Goal: Task Accomplishment & Management: Manage account settings

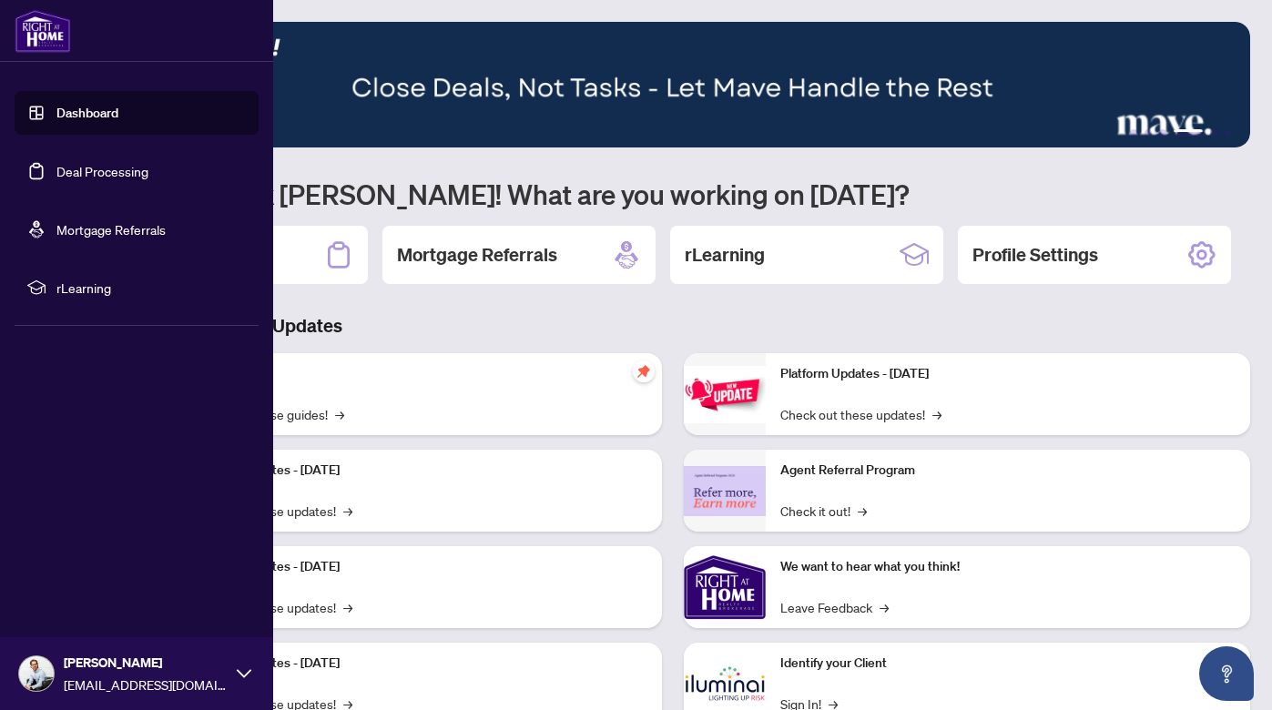
click at [56, 170] on link "Deal Processing" at bounding box center [102, 171] width 92 height 16
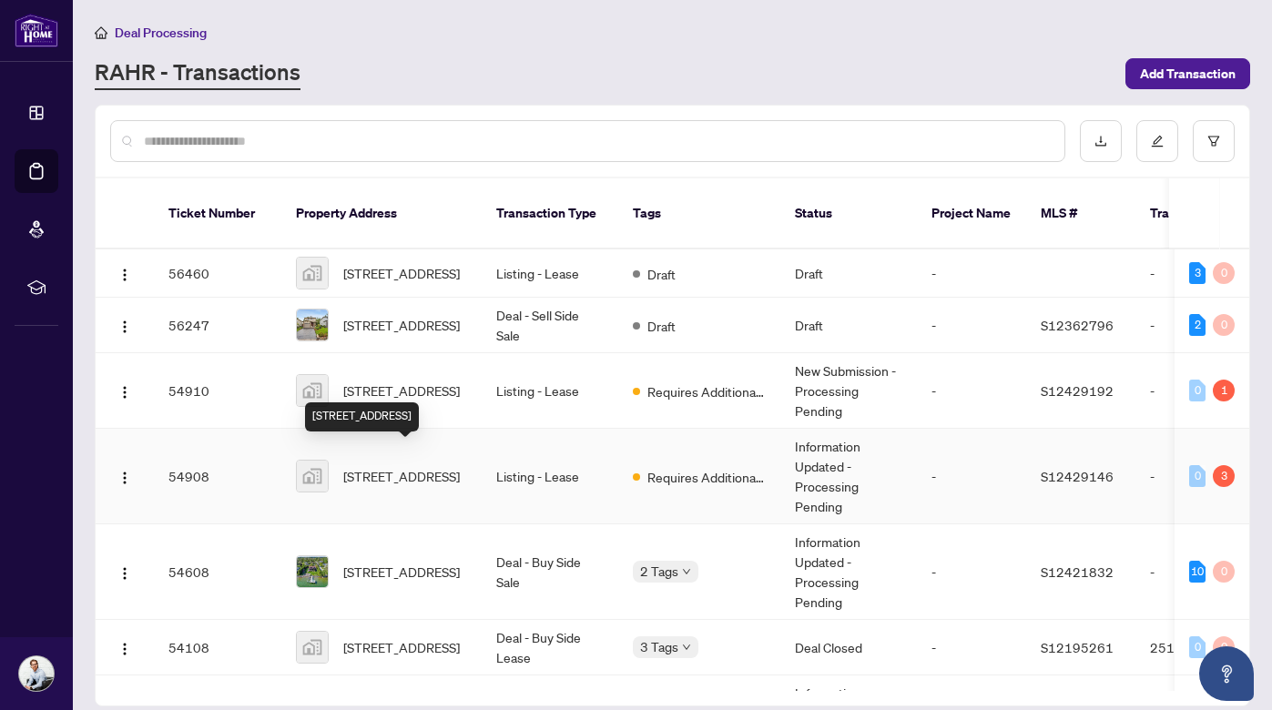
click at [392, 466] on span "[STREET_ADDRESS]" at bounding box center [401, 476] width 117 height 20
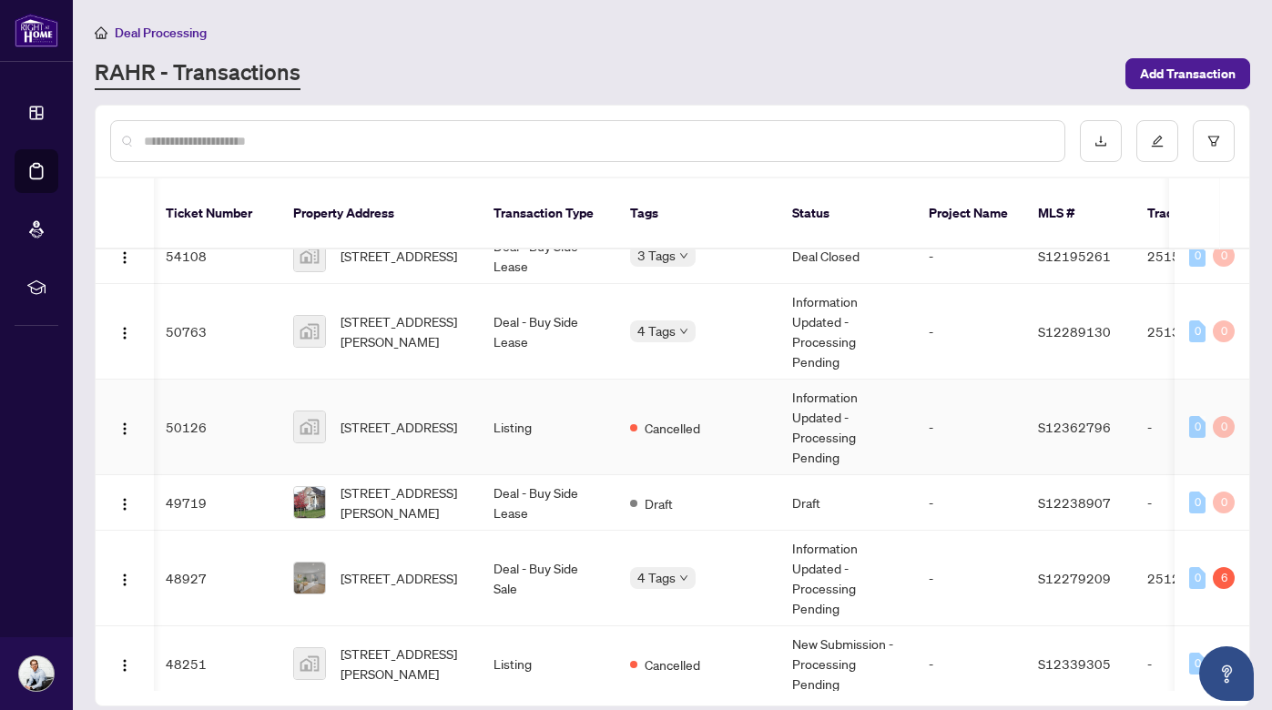
scroll to position [0, 4]
click at [412, 568] on span "[STREET_ADDRESS]" at bounding box center [398, 578] width 117 height 20
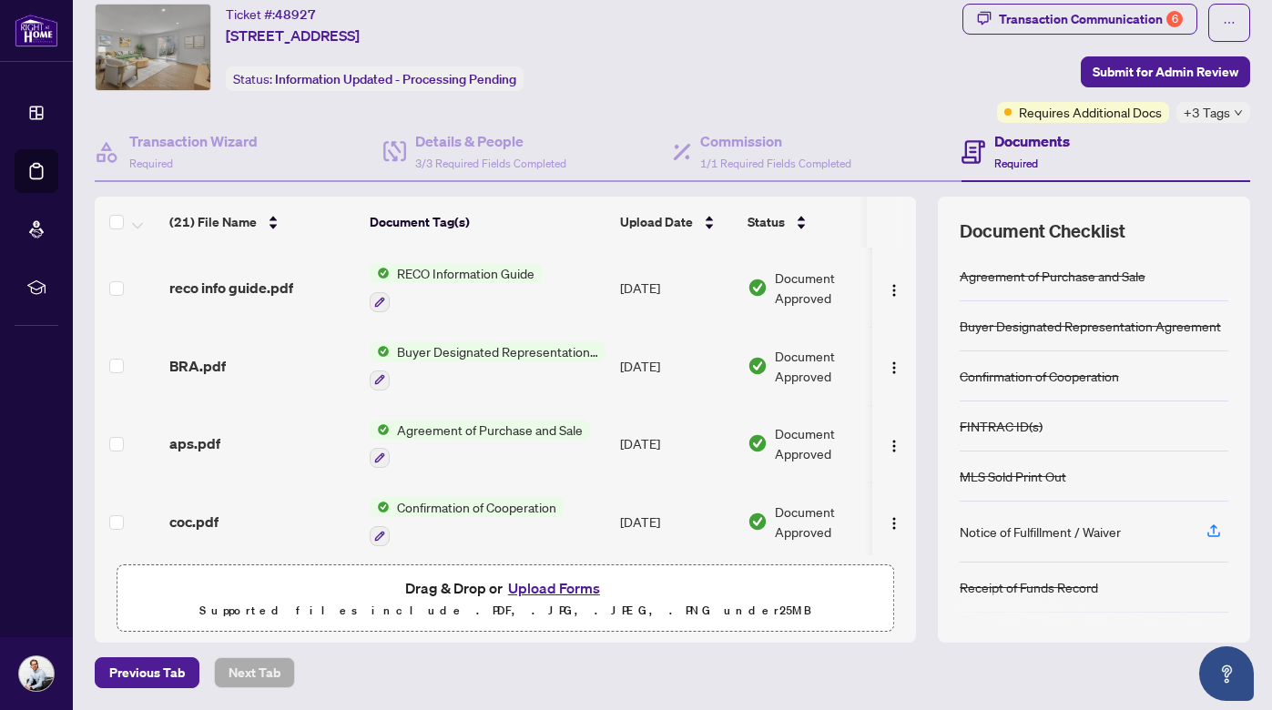
scroll to position [53, 0]
